Goal: Navigation & Orientation: Find specific page/section

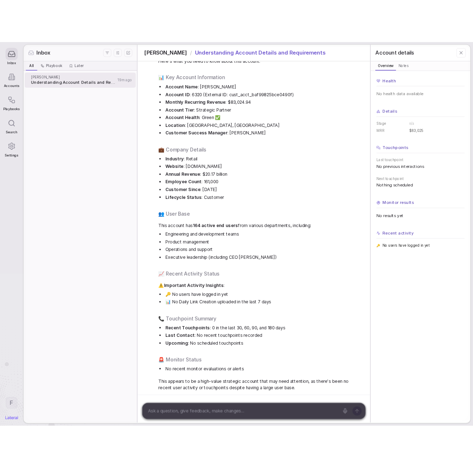
scroll to position [79, 0]
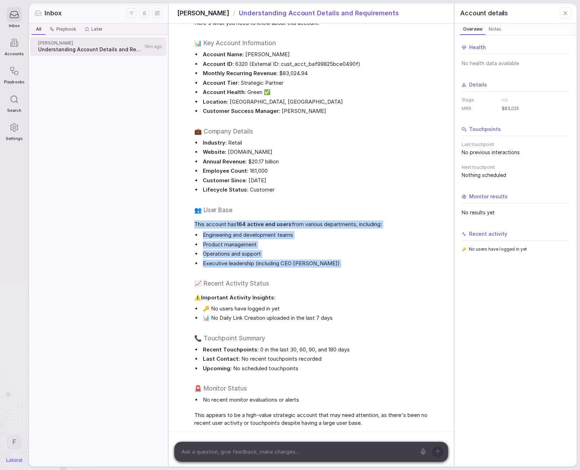
drag, startPoint x: 190, startPoint y: 224, endPoint x: 381, endPoint y: 276, distance: 198.4
click at [381, 276] on div "Lateral 10:37 AM [PERSON_NAME] Account Overview Here's what you need to know ab…" at bounding box center [310, 210] width 285 height 443
click at [381, 276] on div "[PERSON_NAME] Account Overview Here's what you need to know about this account:…" at bounding box center [318, 214] width 248 height 426
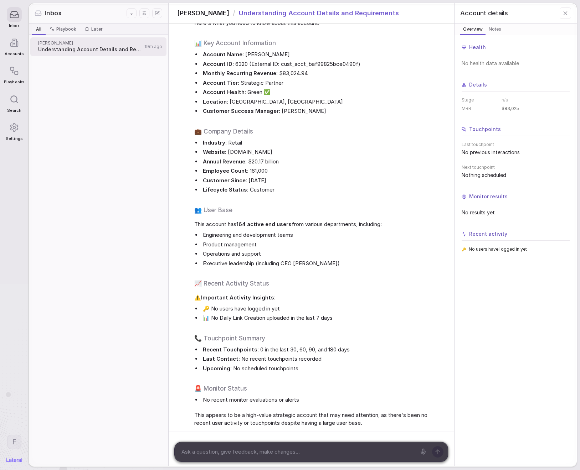
click at [203, 305] on li "🔑 No users have logged in yet" at bounding box center [321, 309] width 241 height 8
drag, startPoint x: 208, startPoint y: 306, endPoint x: 323, endPoint y: 318, distance: 115.0
click at [323, 318] on ul "🔑 No users have logged in yet 📊 No Daily Link Creation uploaded in the last 7 d…" at bounding box center [318, 313] width 248 height 17
click at [321, 318] on li "📊 No Daily Link Creation uploaded in the last 7 days" at bounding box center [321, 318] width 241 height 8
drag, startPoint x: 332, startPoint y: 320, endPoint x: 225, endPoint y: 316, distance: 107.3
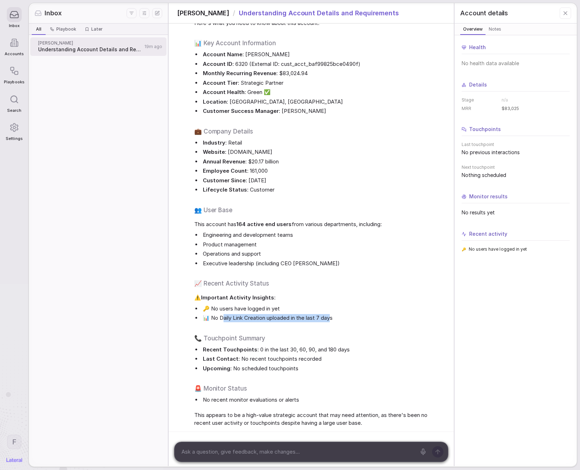
click at [225, 316] on li "📊 No Daily Link Creation uploaded in the last 7 days" at bounding box center [321, 318] width 241 height 8
drag, startPoint x: 233, startPoint y: 310, endPoint x: 239, endPoint y: 306, distance: 7.2
click at [237, 307] on ul "🔑 No users have logged in yet 📊 No Daily Link Creation uploaded in the last 7 d…" at bounding box center [318, 313] width 248 height 17
click at [242, 305] on li "🔑 No users have logged in yet" at bounding box center [321, 309] width 241 height 8
drag, startPoint x: 220, startPoint y: 319, endPoint x: 296, endPoint y: 318, distance: 75.5
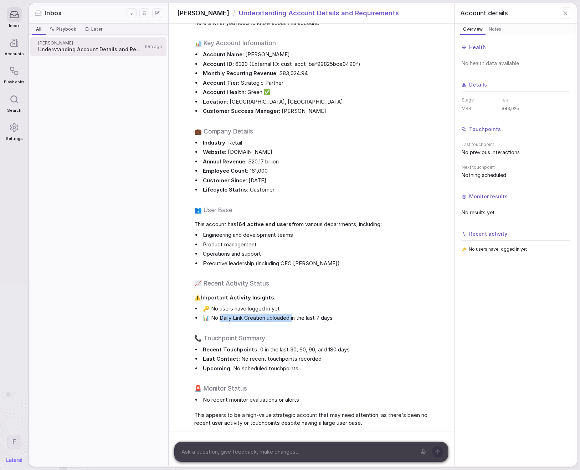
click at [296, 318] on li "📊 No Daily Link Creation uploaded in the last 7 days" at bounding box center [321, 318] width 241 height 8
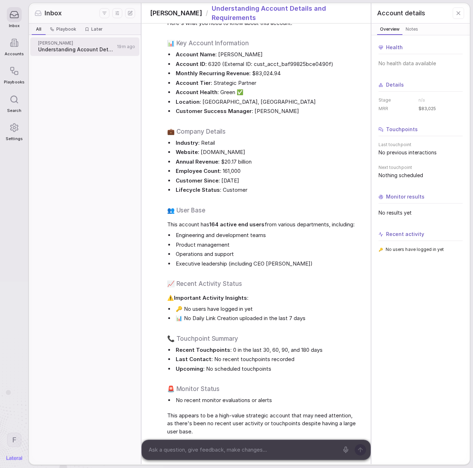
click at [13, 132] on icon at bounding box center [14, 128] width 10 height 10
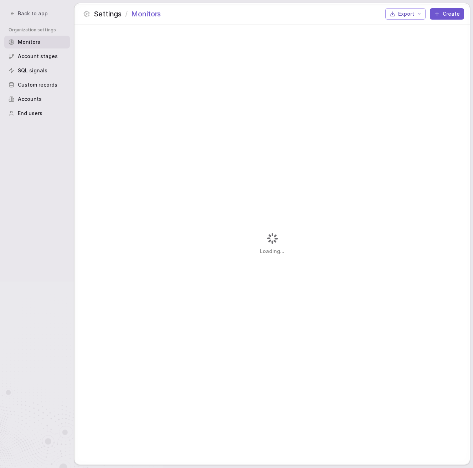
click at [47, 84] on span "Custom records" at bounding box center [38, 84] width 40 height 7
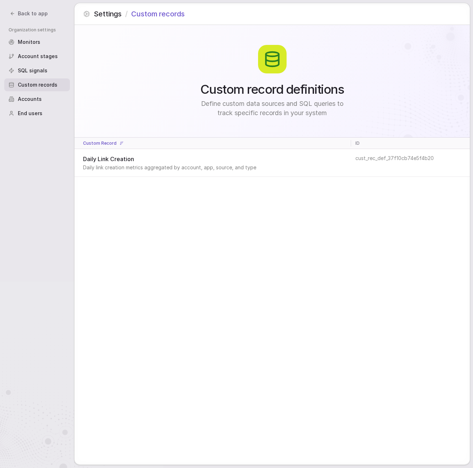
click at [32, 103] on div "Accounts" at bounding box center [37, 99] width 66 height 13
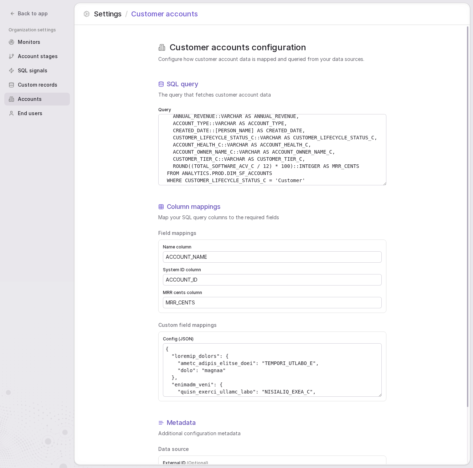
scroll to position [61, 0]
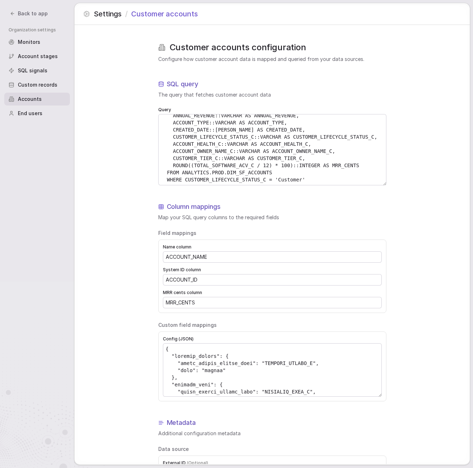
click at [410, 209] on div "Customer accounts configuration Configure how customer account data is mapped a…" at bounding box center [271, 277] width 395 height 504
drag, startPoint x: 165, startPoint y: 121, endPoint x: 370, endPoint y: 190, distance: 216.3
click at [370, 190] on div "Customer accounts configuration Configure how customer account data is mapped a…" at bounding box center [272, 277] width 228 height 504
click at [25, 15] on span "Back to app" at bounding box center [33, 13] width 30 height 7
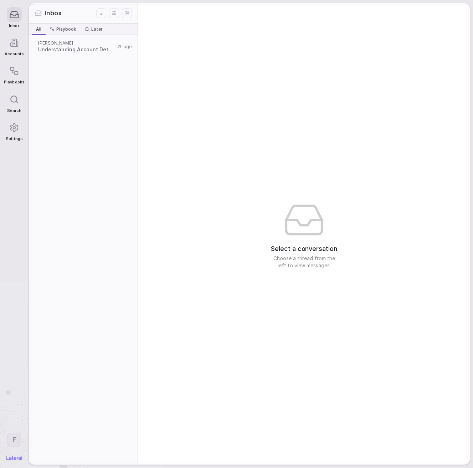
click at [15, 42] on icon at bounding box center [14, 42] width 9 height 9
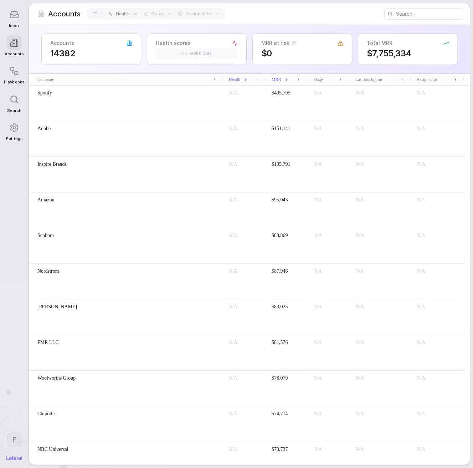
click at [127, 91] on div "Spotify" at bounding box center [126, 92] width 183 height 7
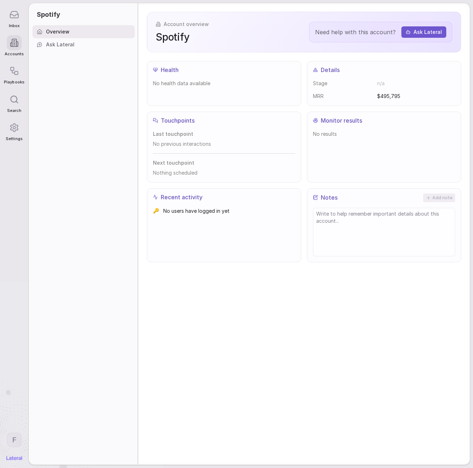
click at [327, 276] on div "Account overview Spotify Need help with this account? Ask Lateral Health No hea…" at bounding box center [303, 233] width 331 height 461
click at [18, 42] on icon at bounding box center [16, 44] width 1 height 5
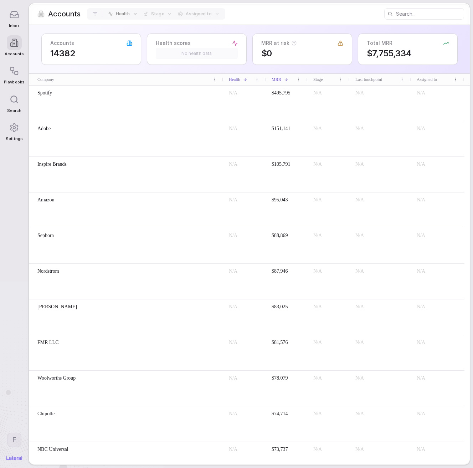
click at [18, 18] on icon at bounding box center [14, 14] width 8 height 6
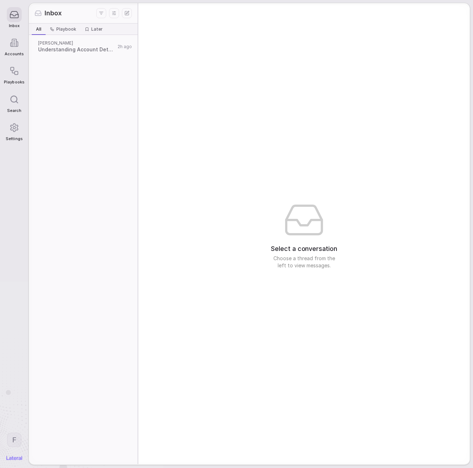
click at [17, 41] on icon at bounding box center [14, 42] width 9 height 9
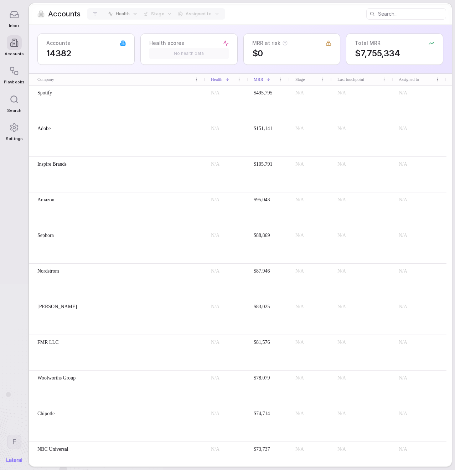
click at [17, 15] on icon at bounding box center [14, 15] width 10 height 10
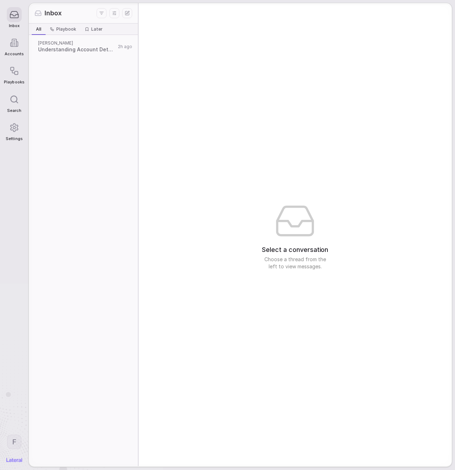
click at [253, 86] on div "Select a conversation Choose a thread from the left to view messages." at bounding box center [295, 234] width 313 height 463
click at [11, 54] on span "Accounts" at bounding box center [14, 54] width 19 height 5
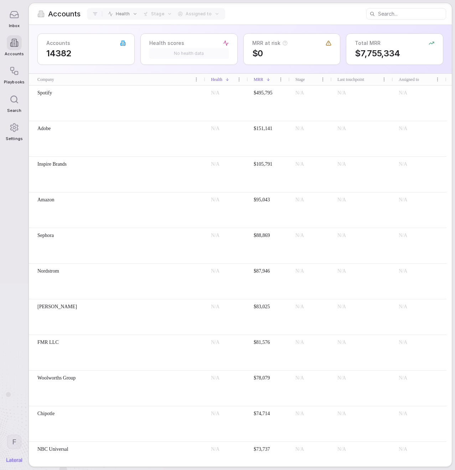
click at [20, 79] on div "Playbooks" at bounding box center [14, 74] width 20 height 28
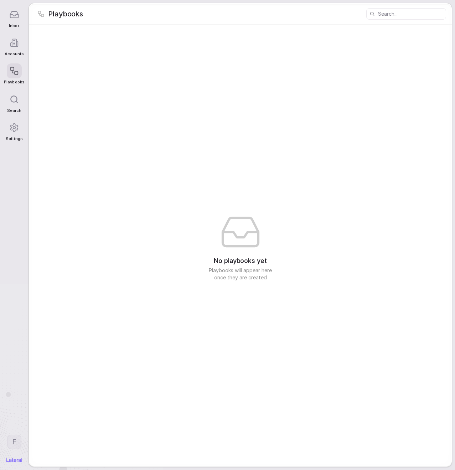
click at [16, 12] on icon at bounding box center [14, 15] width 10 height 10
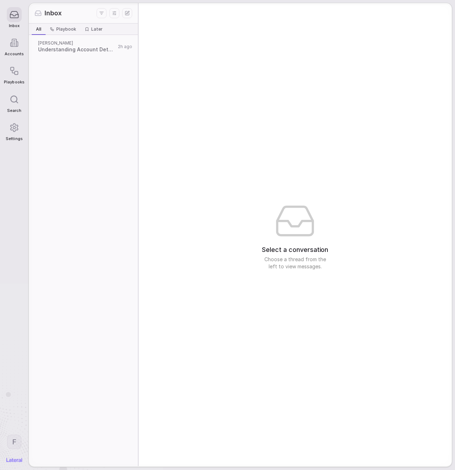
click at [18, 43] on icon at bounding box center [16, 44] width 1 height 5
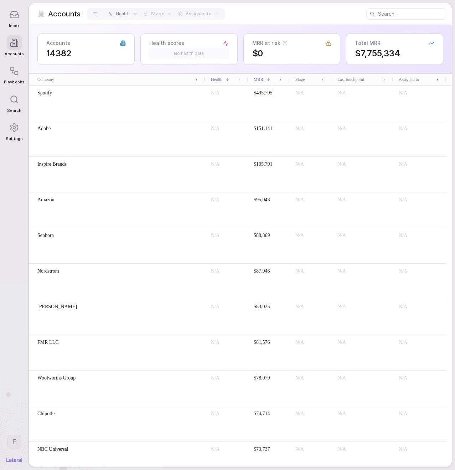
click at [199, 17] on div "Assigned to" at bounding box center [198, 13] width 47 height 11
click at [319, 12] on div "Accounts Health Stage Assigned to" at bounding box center [240, 13] width 423 height 21
click at [315, 10] on div "Accounts Health Stage Assigned to" at bounding box center [240, 13] width 423 height 21
click at [16, 11] on icon at bounding box center [14, 14] width 8 height 6
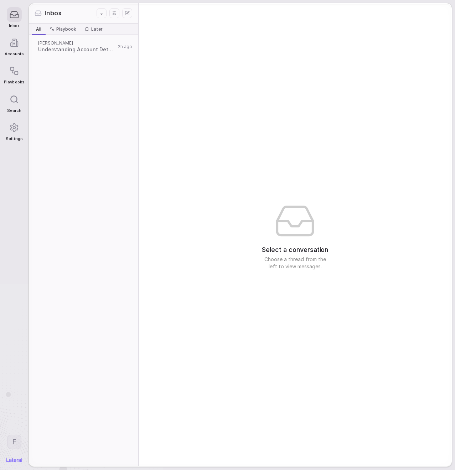
click at [230, 68] on div "Select a conversation Choose a thread from the left to view messages." at bounding box center [295, 234] width 313 height 463
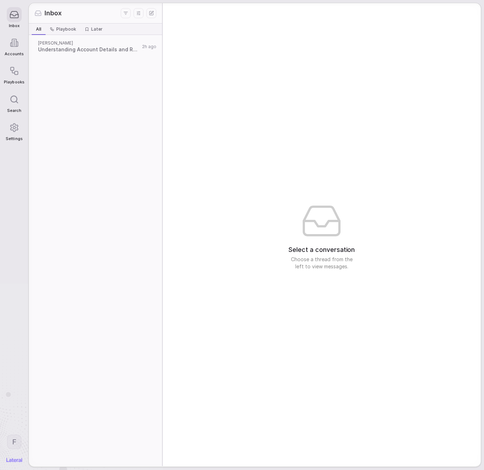
click at [59, 26] on span "Playbook" at bounding box center [66, 29] width 20 height 6
click at [37, 30] on span "All" at bounding box center [38, 29] width 5 height 6
click at [247, 51] on div "Select a conversation Choose a thread from the left to view messages." at bounding box center [322, 234] width 318 height 463
click at [245, 51] on div "Select a conversation Choose a thread from the left to view messages." at bounding box center [322, 234] width 318 height 463
click at [265, 83] on div "Select a conversation Choose a thread from the left to view messages." at bounding box center [322, 234] width 318 height 463
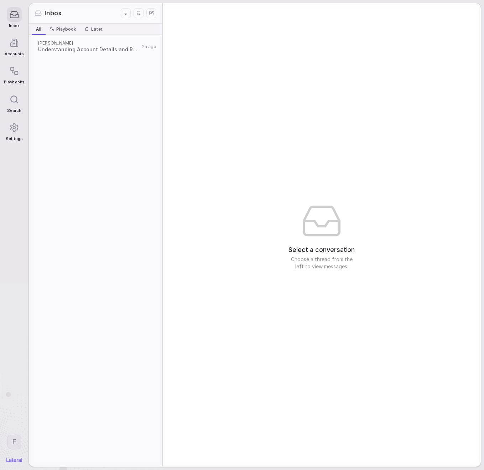
click at [262, 83] on div "Select a conversation Choose a thread from the left to view messages." at bounding box center [322, 234] width 318 height 463
click at [261, 83] on div "Select a conversation Choose a thread from the left to view messages." at bounding box center [322, 234] width 318 height 463
click at [259, 83] on div "Select a conversation Choose a thread from the left to view messages." at bounding box center [322, 234] width 318 height 463
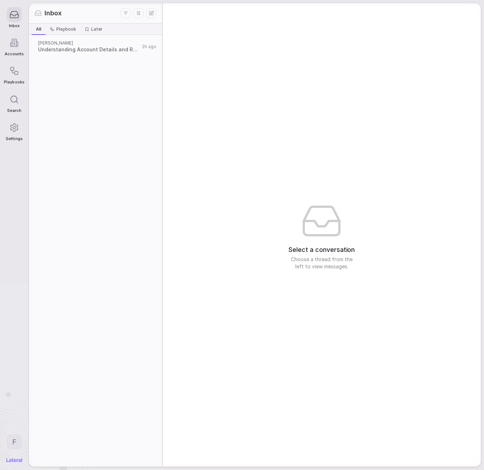
drag, startPoint x: 14, startPoint y: 46, endPoint x: 19, endPoint y: 27, distance: 19.4
click at [14, 46] on icon at bounding box center [14, 42] width 9 height 9
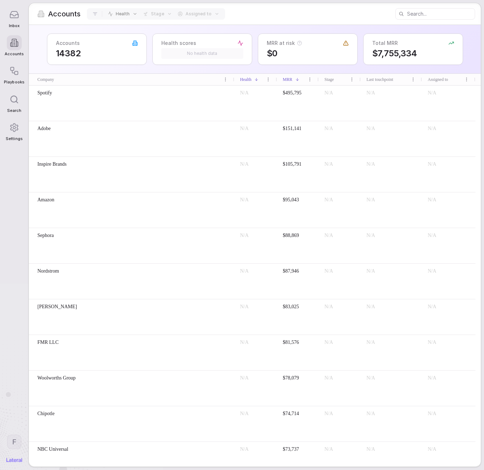
click at [20, 24] on div "Inbox" at bounding box center [14, 18] width 20 height 28
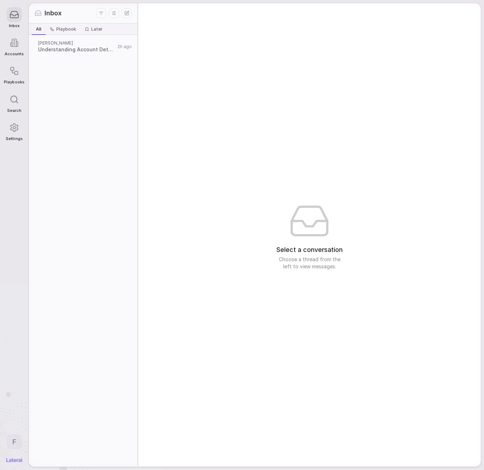
click at [244, 61] on div "Select a conversation Choose a thread from the left to view messages." at bounding box center [309, 234] width 343 height 463
click at [10, 44] on icon at bounding box center [14, 42] width 9 height 9
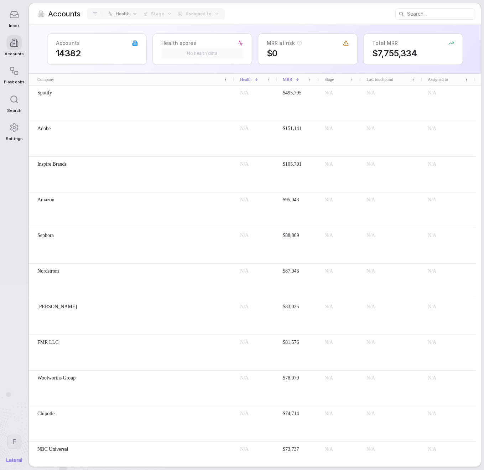
click at [11, 12] on icon at bounding box center [14, 15] width 10 height 10
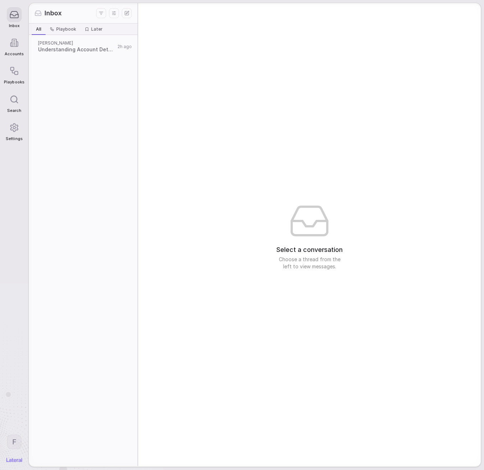
click at [262, 87] on div "Select a conversation Choose a thread from the left to view messages." at bounding box center [309, 234] width 343 height 463
click at [22, 77] on div "Playbooks" at bounding box center [14, 74] width 20 height 28
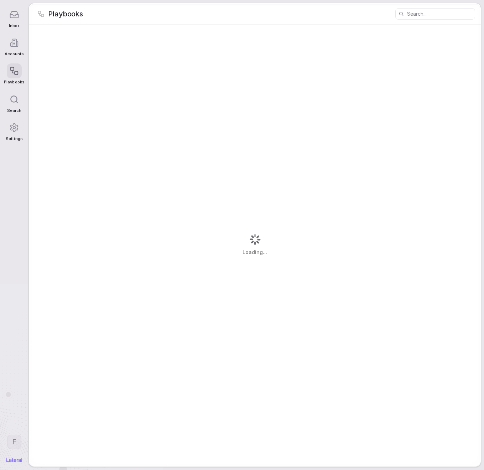
click at [218, 50] on div "Loading..." at bounding box center [255, 245] width 452 height 441
click at [275, 224] on icon at bounding box center [255, 232] width 43 height 43
click at [275, 225] on icon at bounding box center [255, 232] width 43 height 43
click at [285, 220] on div "No playbooks yet Playbooks will appear here once they are created" at bounding box center [255, 245] width 452 height 441
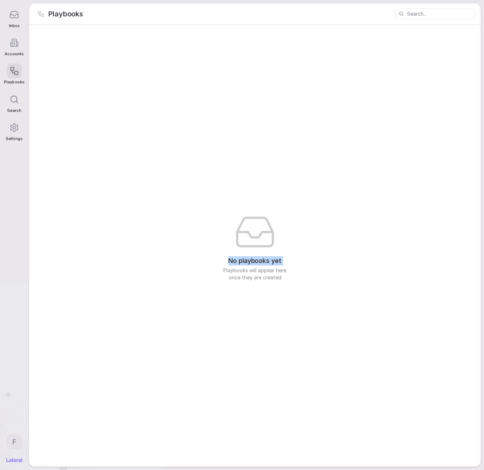
click at [285, 220] on div "No playbooks yet Playbooks will appear here once they are created" at bounding box center [255, 245] width 452 height 441
click at [14, 21] on div at bounding box center [14, 14] width 15 height 15
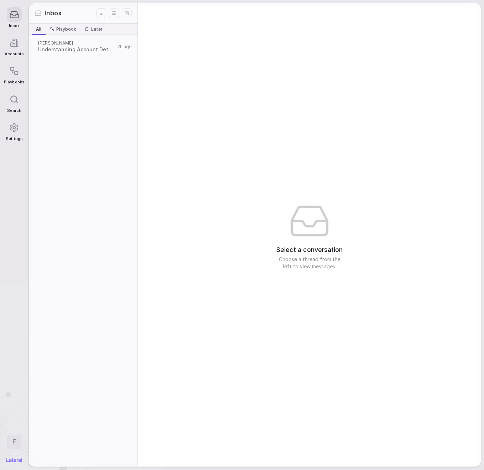
click at [250, 36] on div "Select a conversation Choose a thread from the left to view messages." at bounding box center [309, 234] width 343 height 463
click at [242, 15] on div "Select a conversation Choose a thread from the left to view messages." at bounding box center [309, 234] width 343 height 463
click at [15, 46] on icon at bounding box center [14, 42] width 9 height 9
